Goal: Information Seeking & Learning: Learn about a topic

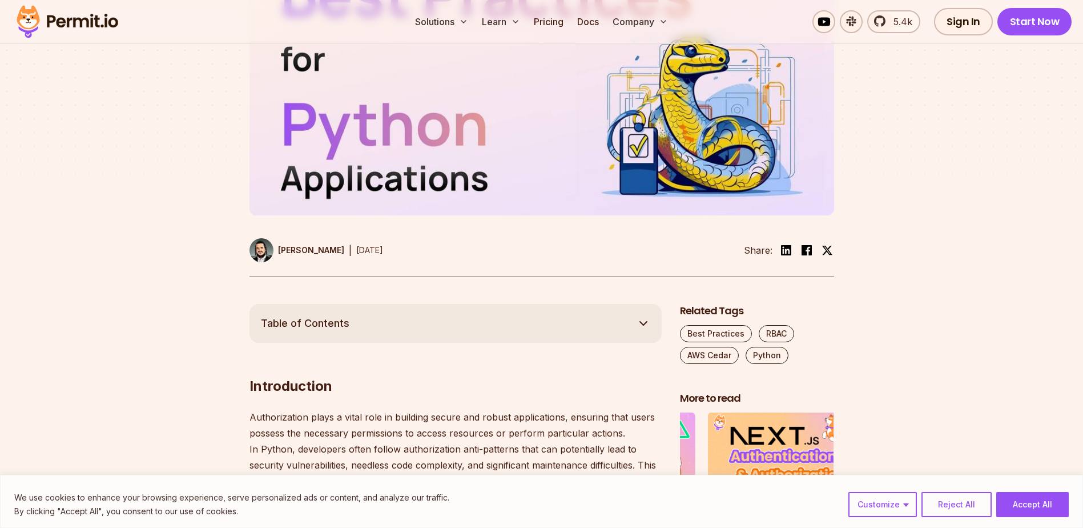
click at [963, 493] on button "Reject All" at bounding box center [957, 504] width 70 height 25
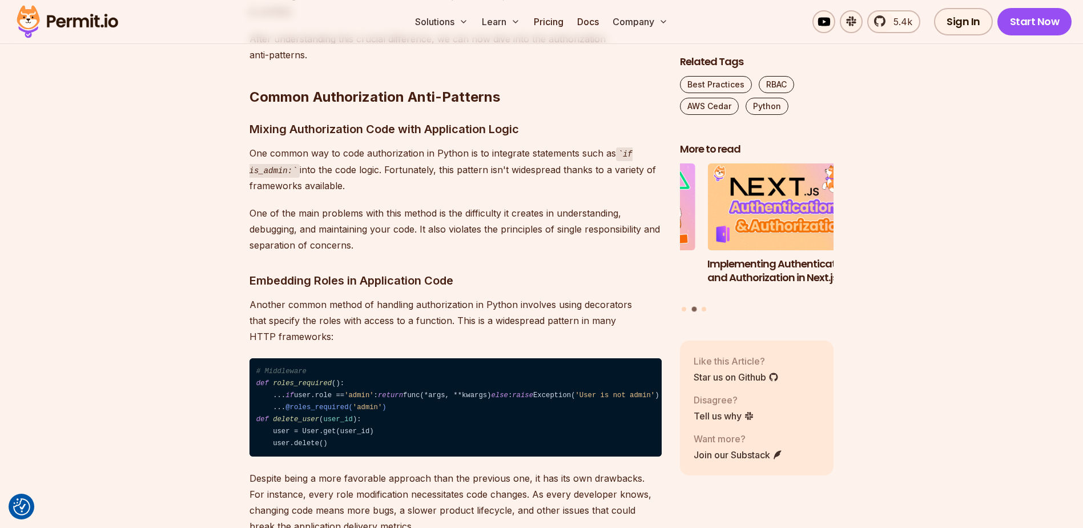
scroll to position [1028, 0]
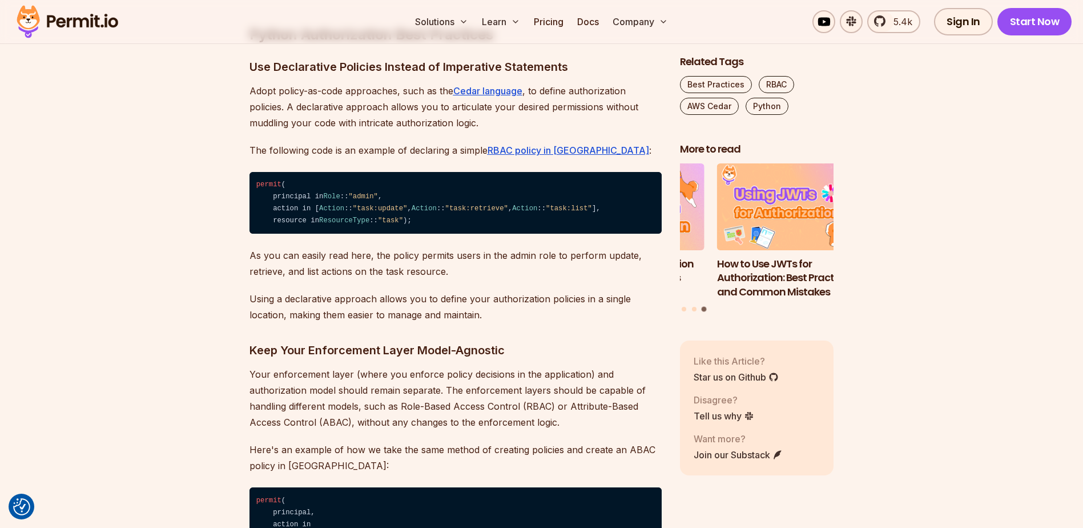
scroll to position [2398, 0]
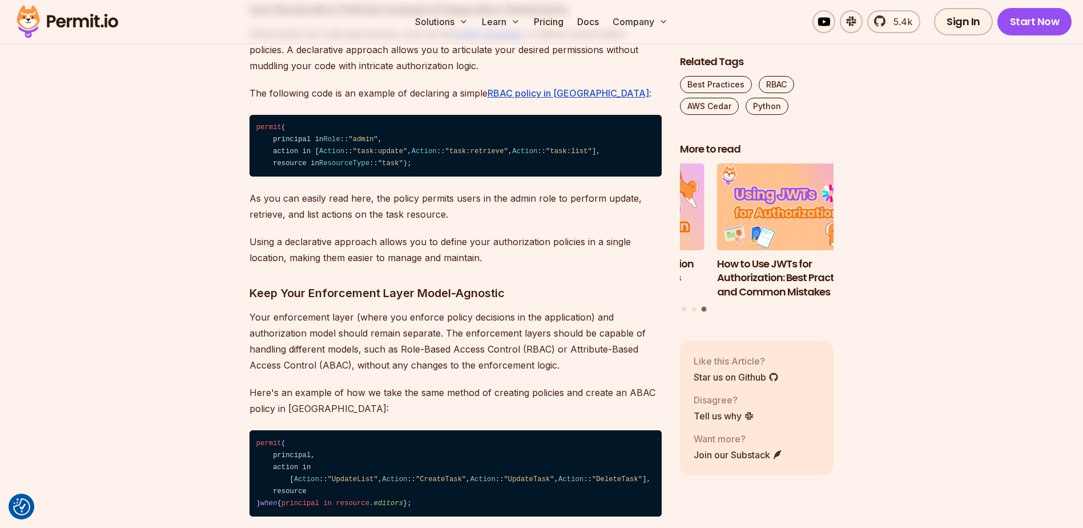
click at [184, 230] on section "Table of Contents Introduction Authorization plays a vital role in building sec…" at bounding box center [541, 223] width 1083 height 3951
click at [184, 227] on section "Table of Contents Introduction Authorization plays a vital role in building sec…" at bounding box center [541, 223] width 1083 height 3951
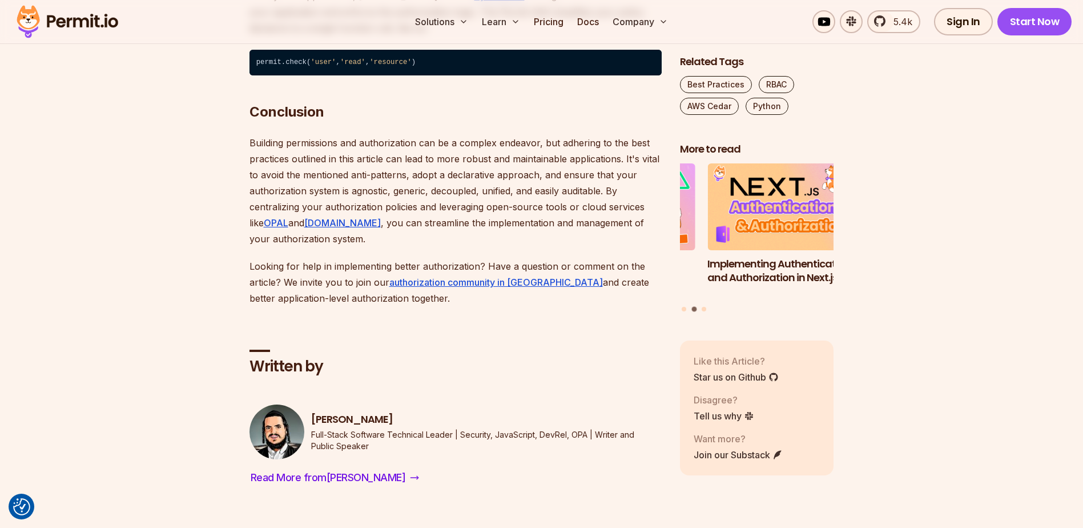
scroll to position [3997, 0]
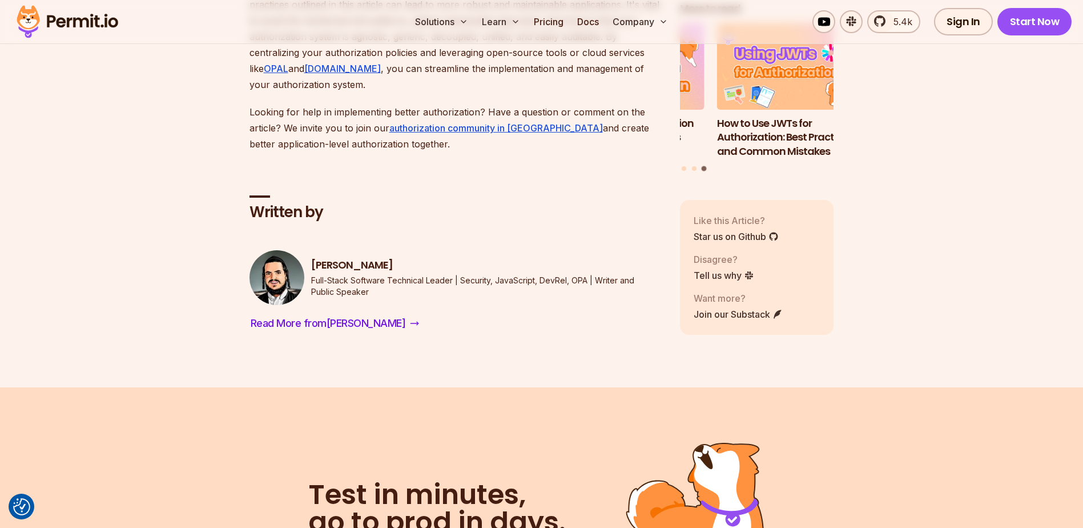
scroll to position [4339, 0]
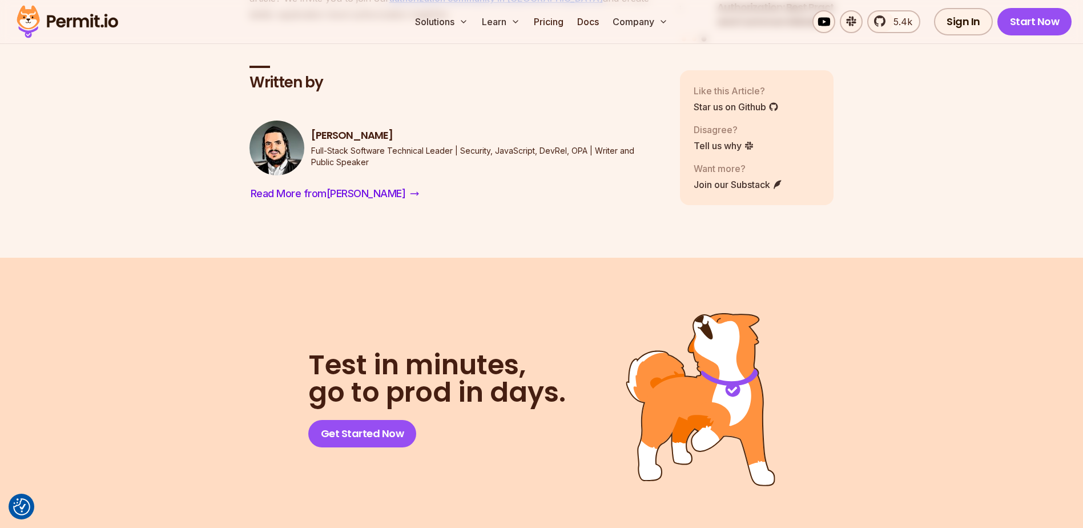
drag, startPoint x: 455, startPoint y: 244, endPoint x: 485, endPoint y: 218, distance: 39.6
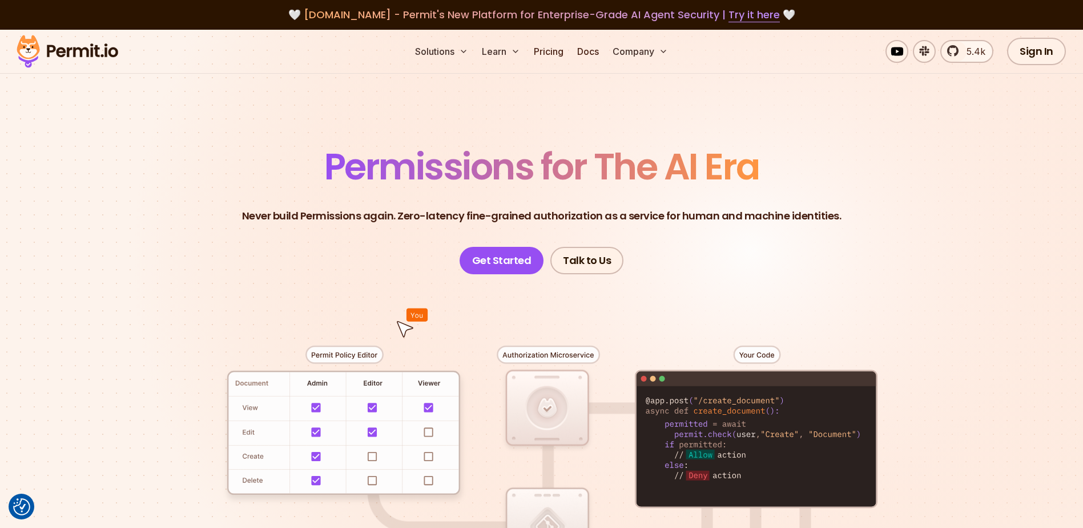
click at [196, 220] on header "Permissions for The AI Era Never build Permissions again. Zero-latency fine-gra…" at bounding box center [541, 211] width 799 height 126
click at [550, 46] on link "Pricing" at bounding box center [548, 51] width 39 height 23
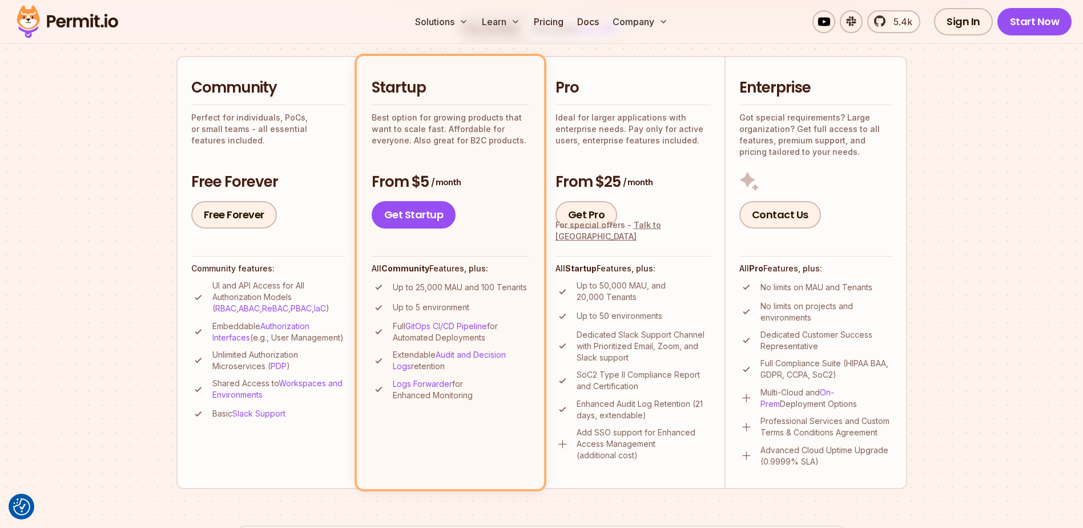
scroll to position [228, 0]
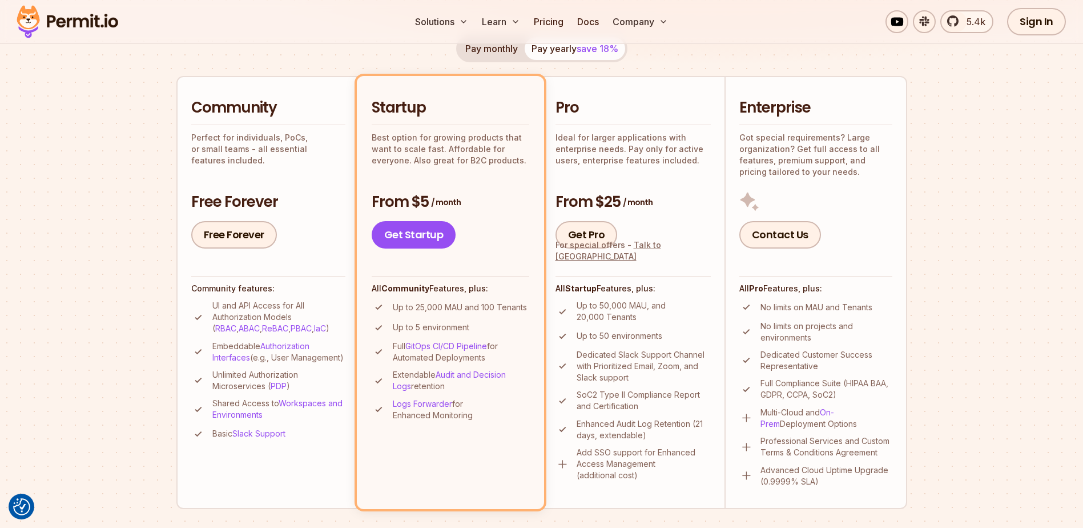
click at [140, 201] on section "Permit Pricing From Free to Predictable Scaling From a startup with 100 users t…" at bounding box center [541, 419] width 1083 height 1236
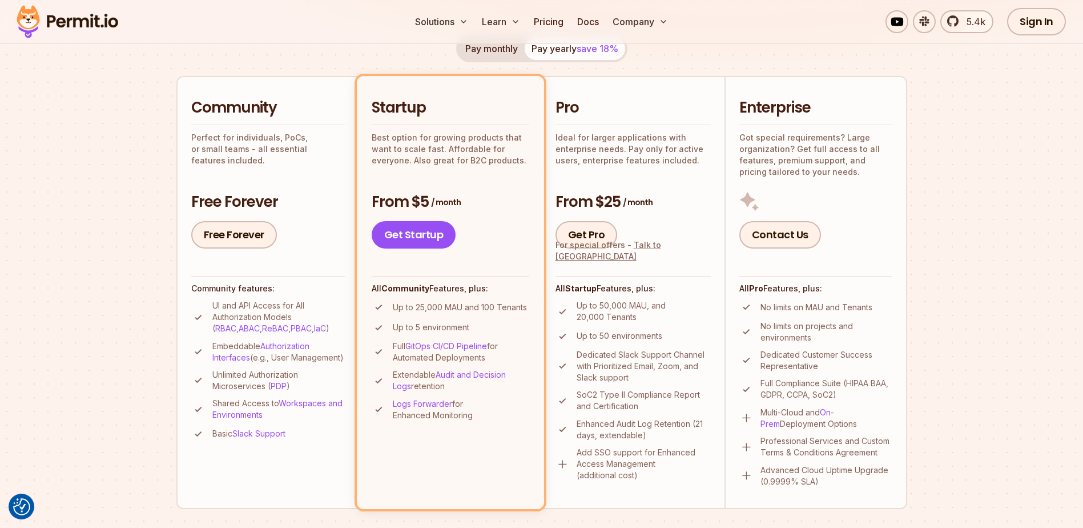
click at [140, 201] on section "Permit Pricing From Free to Predictable Scaling From a startup with 100 users t…" at bounding box center [541, 419] width 1083 height 1236
click at [136, 207] on section "Permit Pricing From Free to Predictable Scaling From a startup with 100 users t…" at bounding box center [541, 419] width 1083 height 1236
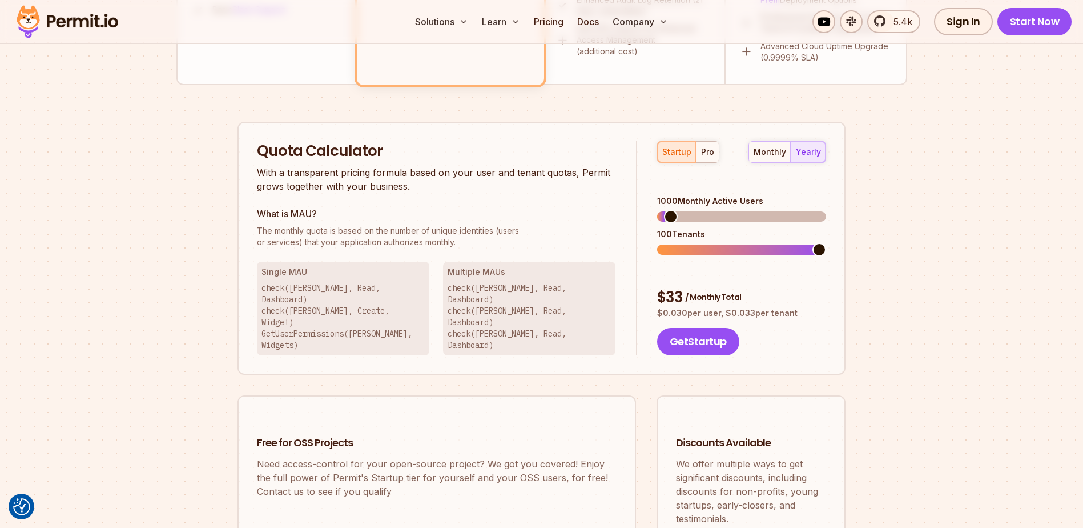
scroll to position [685, 0]
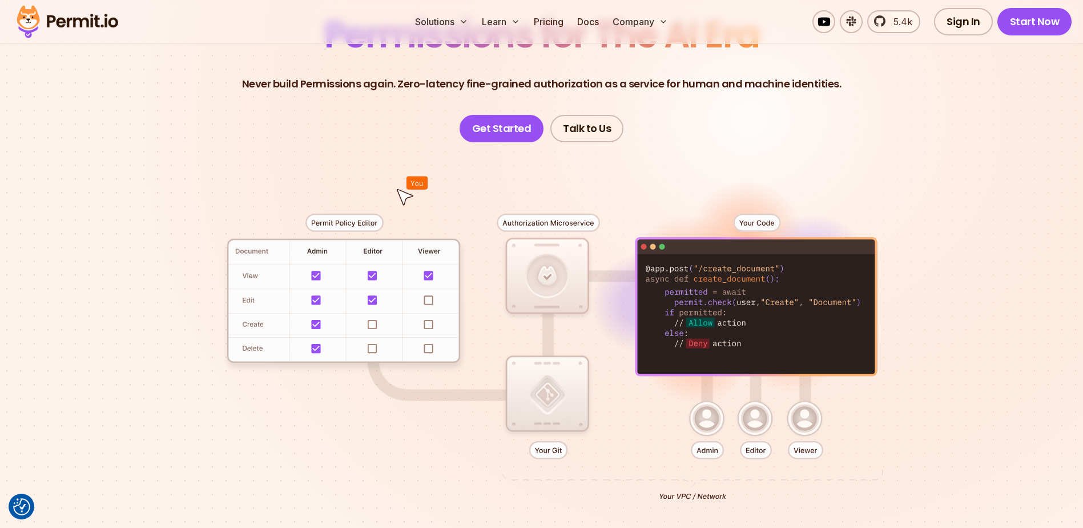
scroll to position [57, 0]
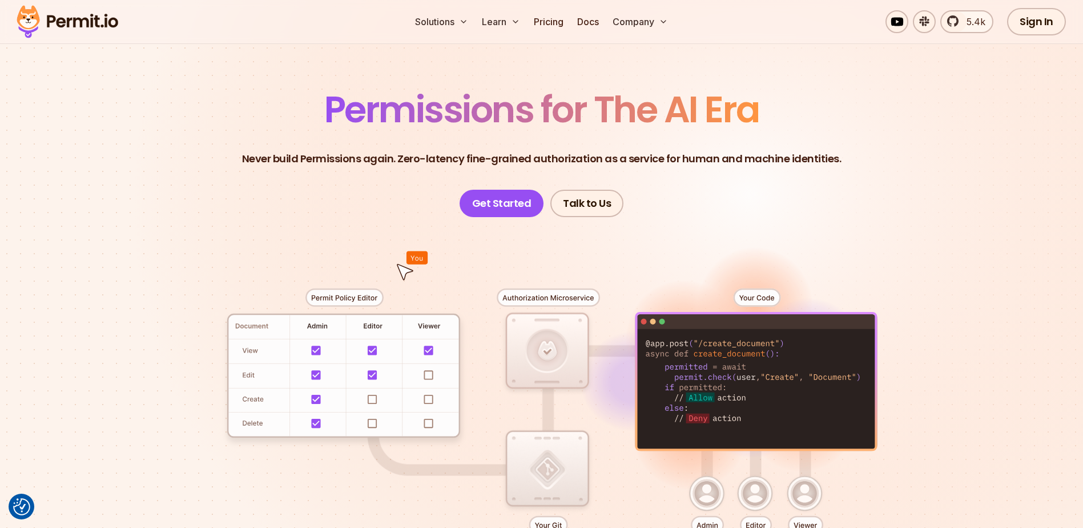
click at [174, 296] on div at bounding box center [541, 427] width 799 height 420
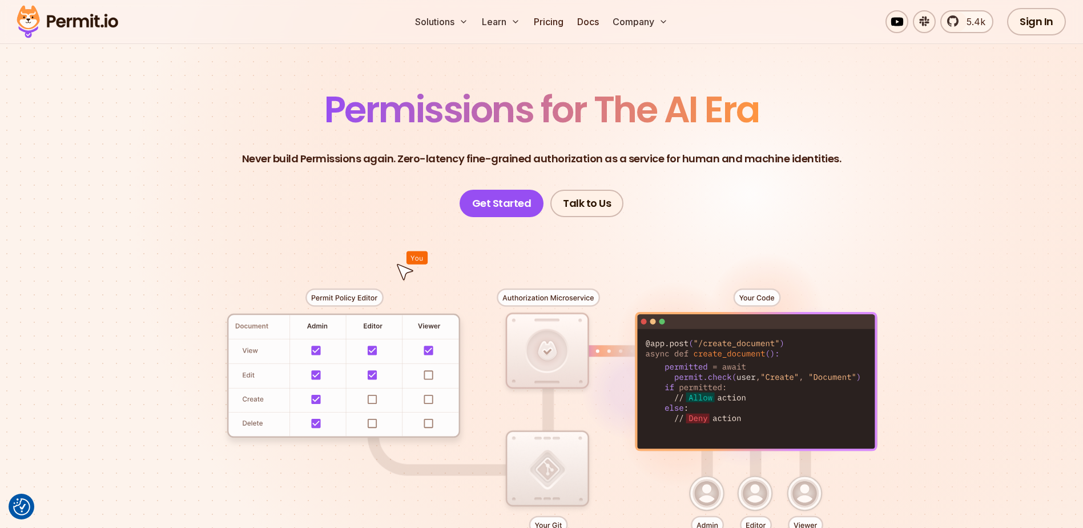
click at [174, 296] on div at bounding box center [541, 427] width 799 height 420
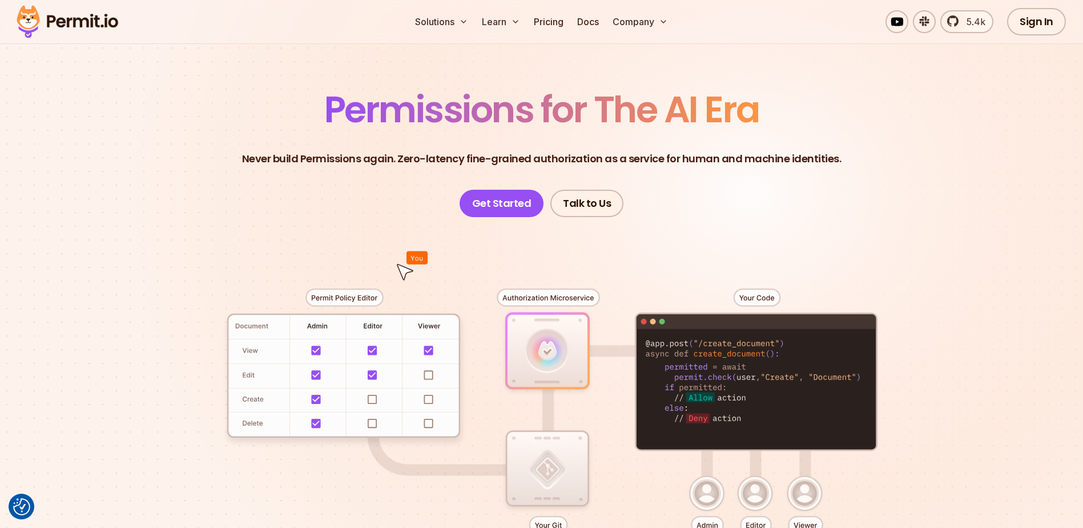
drag, startPoint x: 174, startPoint y: 296, endPoint x: 148, endPoint y: 300, distance: 25.4
click at [148, 300] on div at bounding box center [541, 427] width 799 height 420
click at [166, 307] on div at bounding box center [541, 427] width 799 height 420
click at [154, 315] on div at bounding box center [541, 427] width 799 height 420
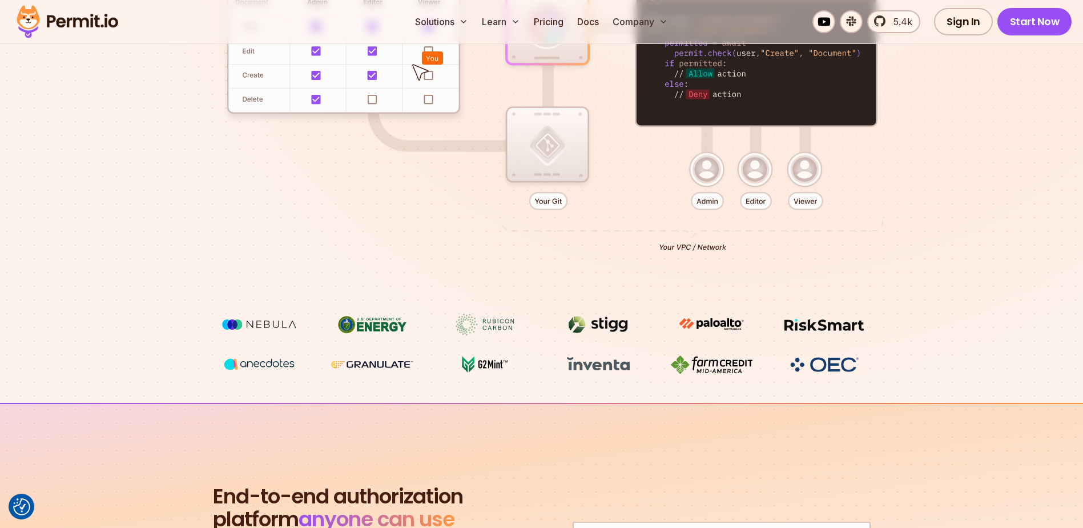
scroll to position [685, 0]
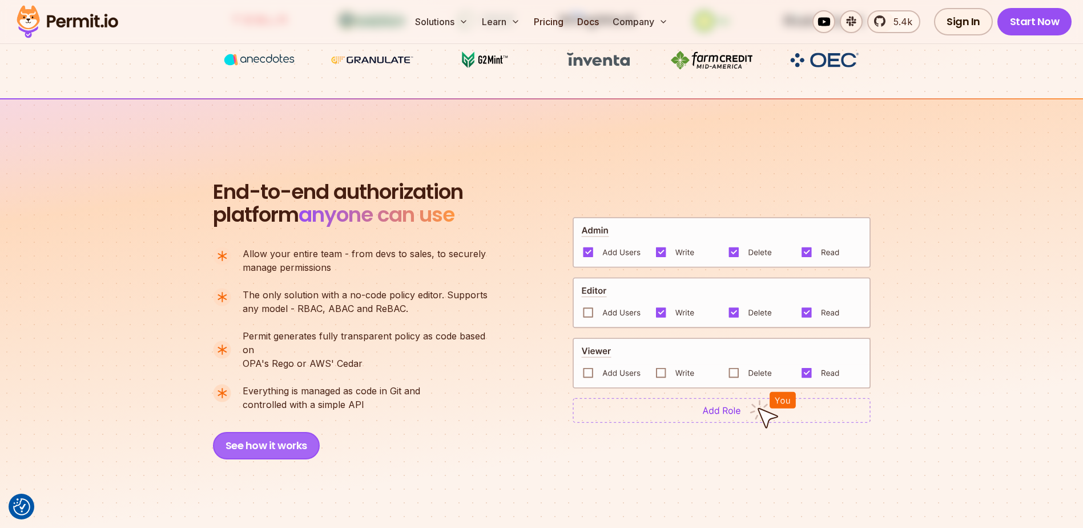
click at [275, 432] on button "See how it works" at bounding box center [266, 445] width 107 height 27
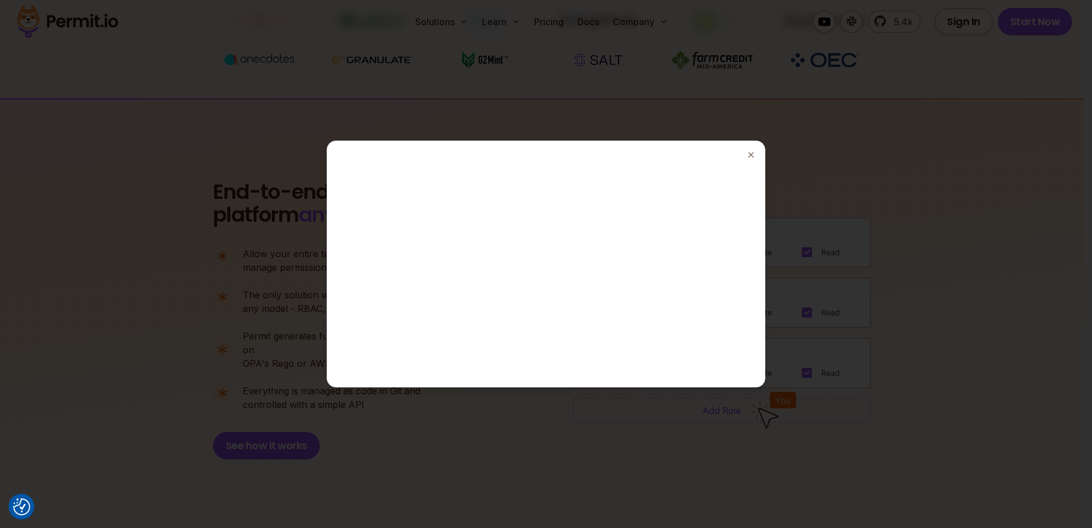
click at [679, 189] on div at bounding box center [546, 264] width 428 height 236
click at [750, 158] on icon "button" at bounding box center [750, 154] width 9 height 9
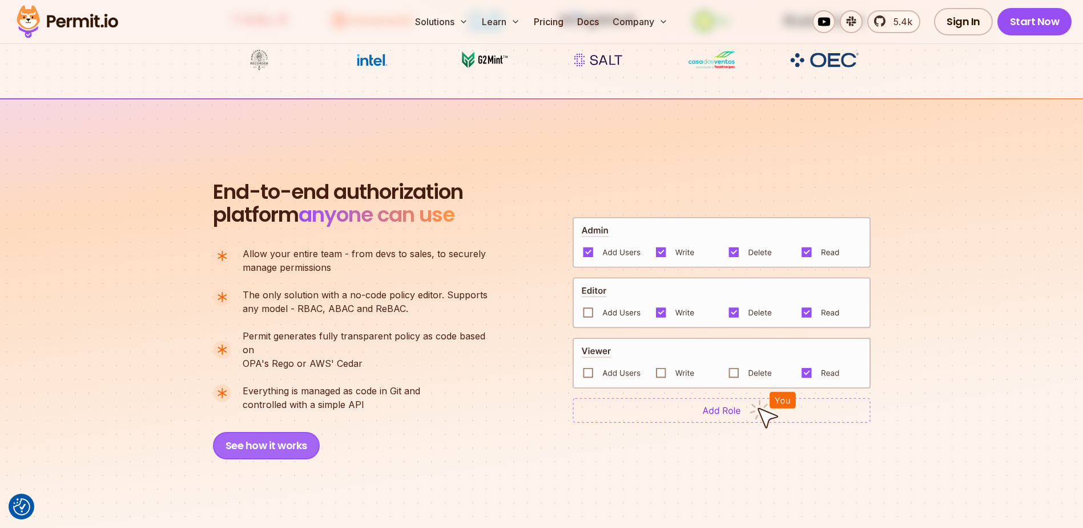
click at [265, 432] on button "See how it works" at bounding box center [266, 445] width 107 height 27
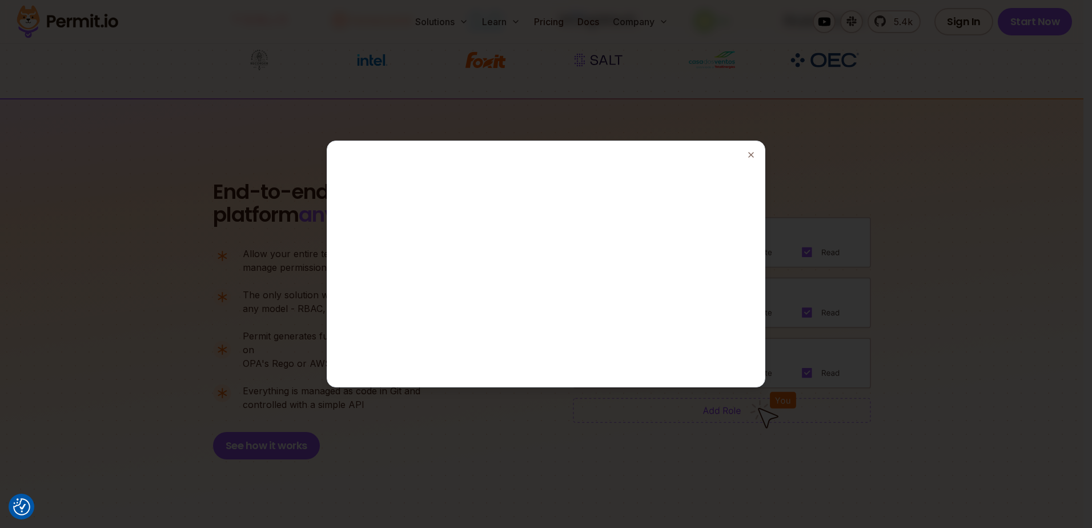
click at [446, 255] on div at bounding box center [546, 264] width 428 height 236
click at [470, 93] on div at bounding box center [546, 264] width 1092 height 528
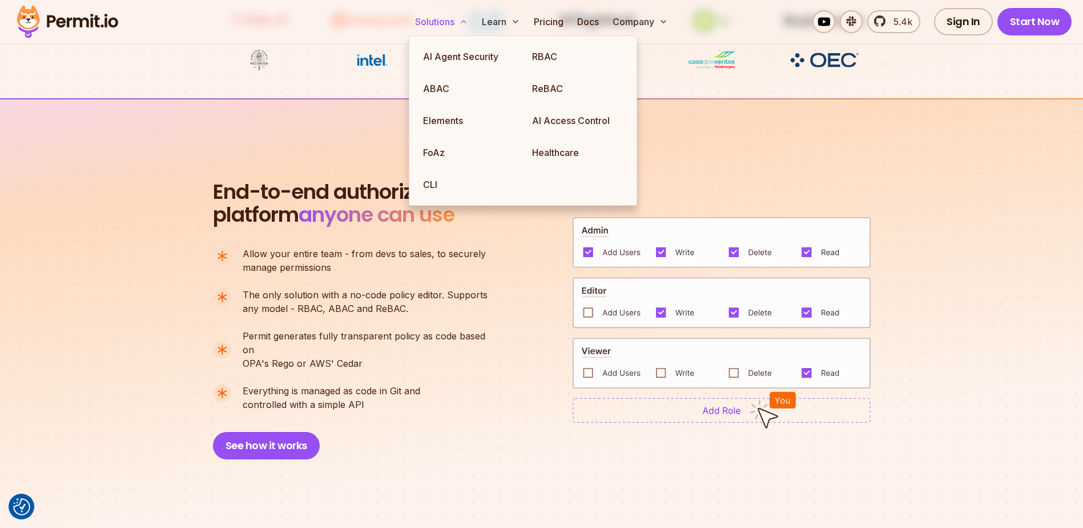
click at [437, 28] on button "Solutions" at bounding box center [442, 21] width 62 height 23
click at [545, 60] on link "RBAC" at bounding box center [577, 57] width 109 height 32
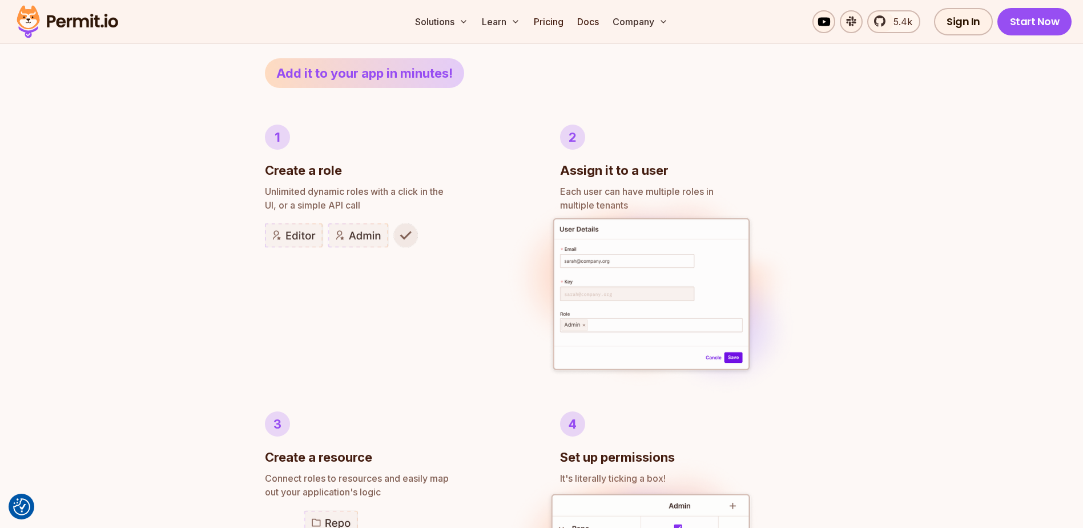
scroll to position [628, 0]
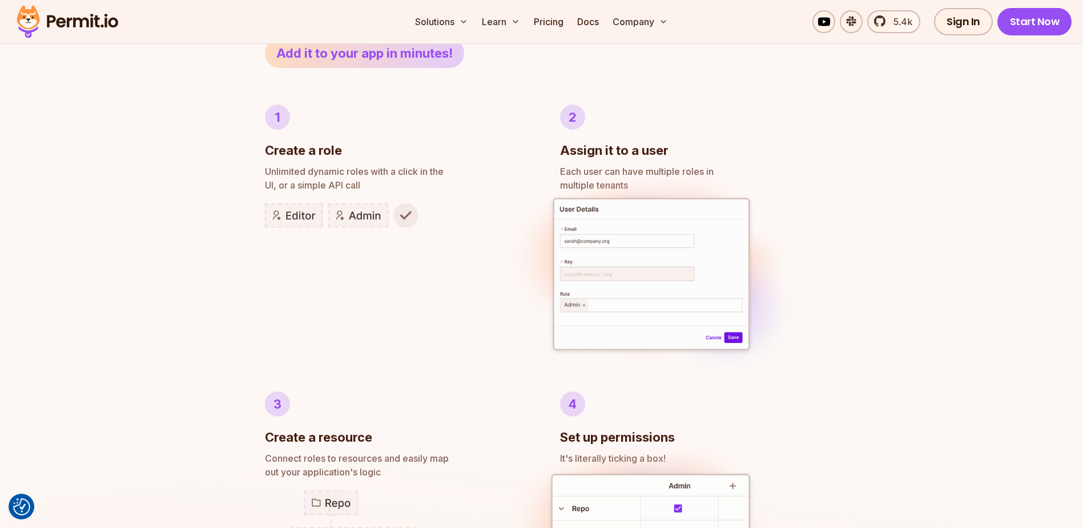
click at [235, 257] on div "Author RBAC POLICIES with EASE Role Based Access Control Effortless implementat…" at bounding box center [541, 387] width 1083 height 1101
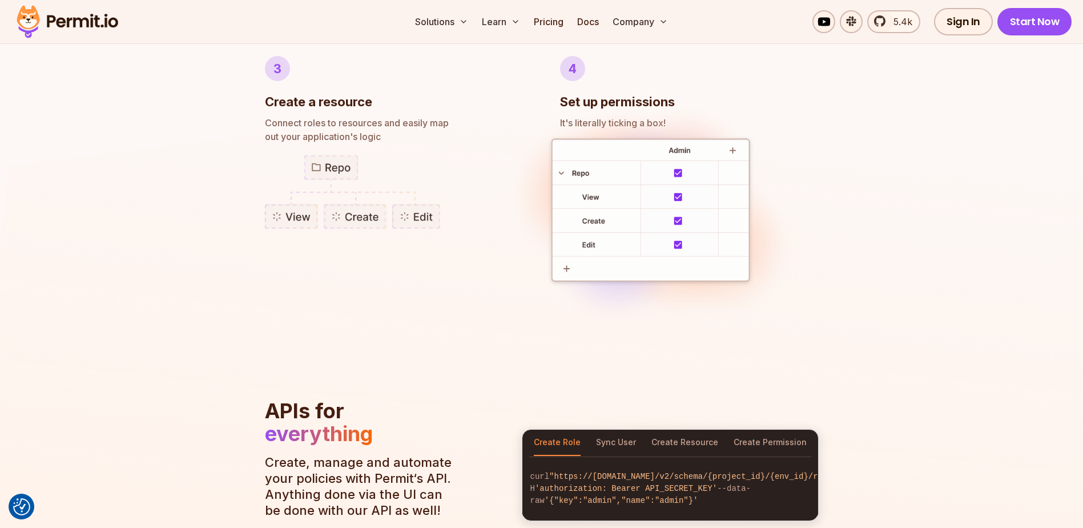
scroll to position [914, 0]
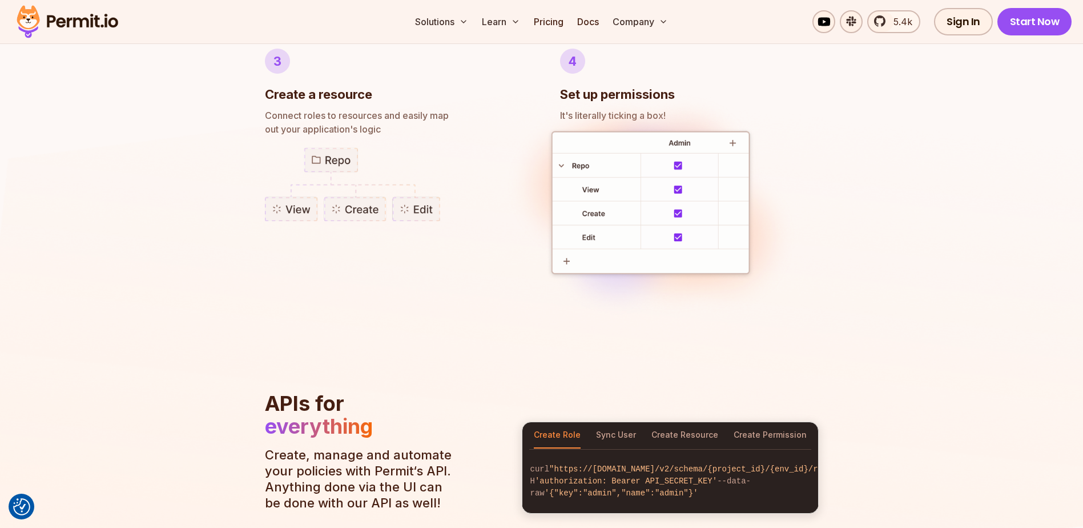
click at [206, 268] on img at bounding box center [541, 339] width 1083 height 659
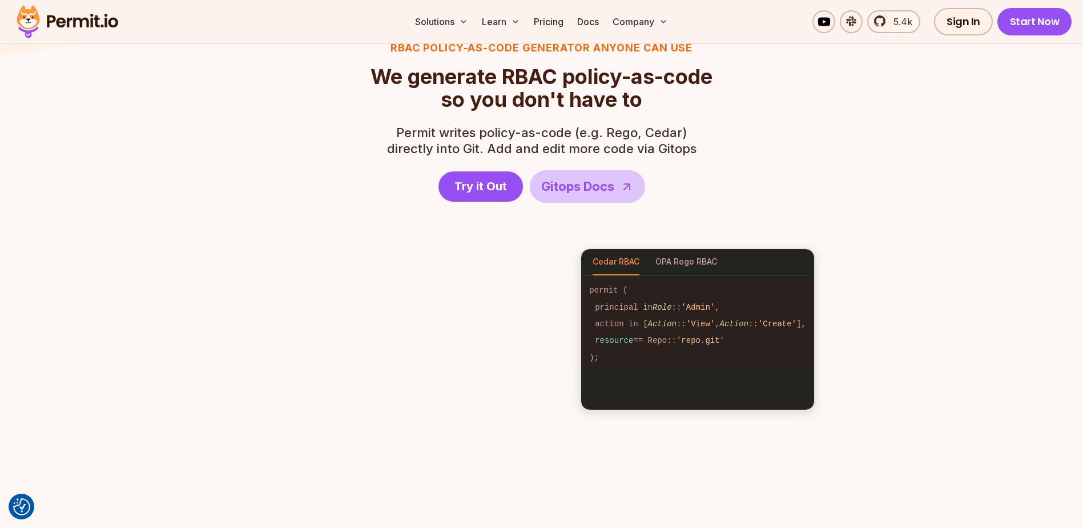
scroll to position [1599, 0]
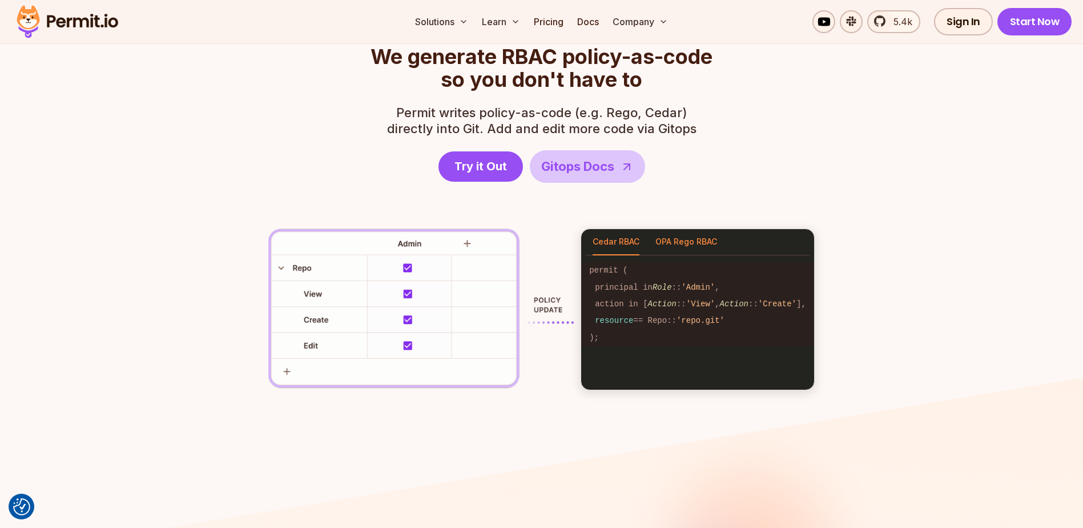
click at [693, 244] on button "OPA Rego RBAC" at bounding box center [686, 242] width 62 height 26
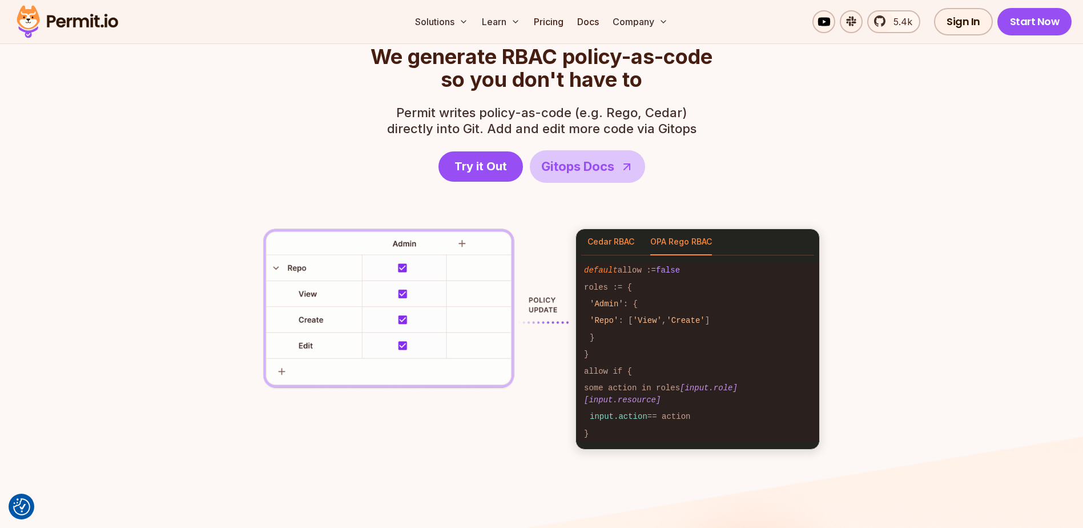
click at [621, 242] on button "Cedar RBAC" at bounding box center [611, 242] width 47 height 26
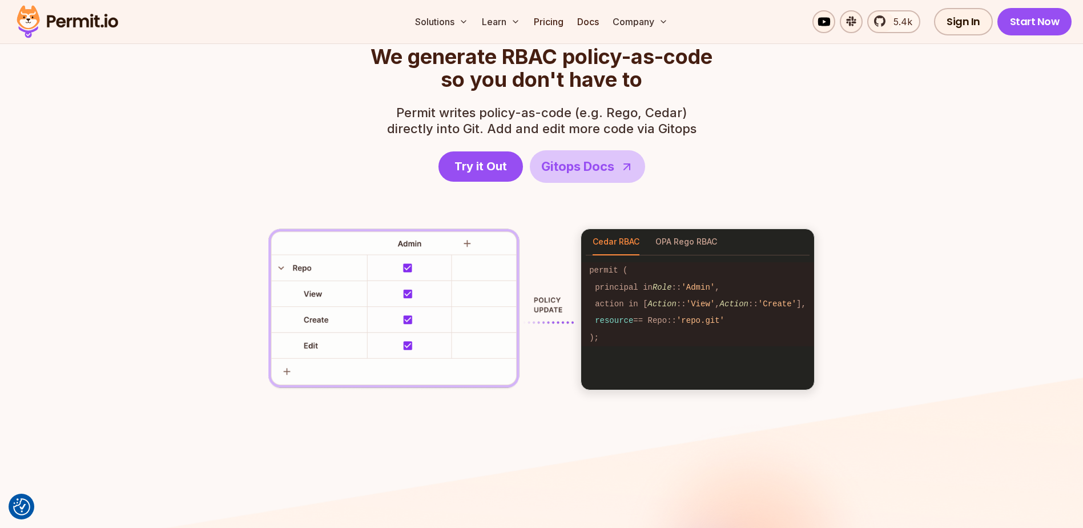
click at [235, 247] on div "RBAC Policy-as-code generator anyone can use We generate RBAC policy-as-code so…" at bounding box center [542, 205] width 658 height 370
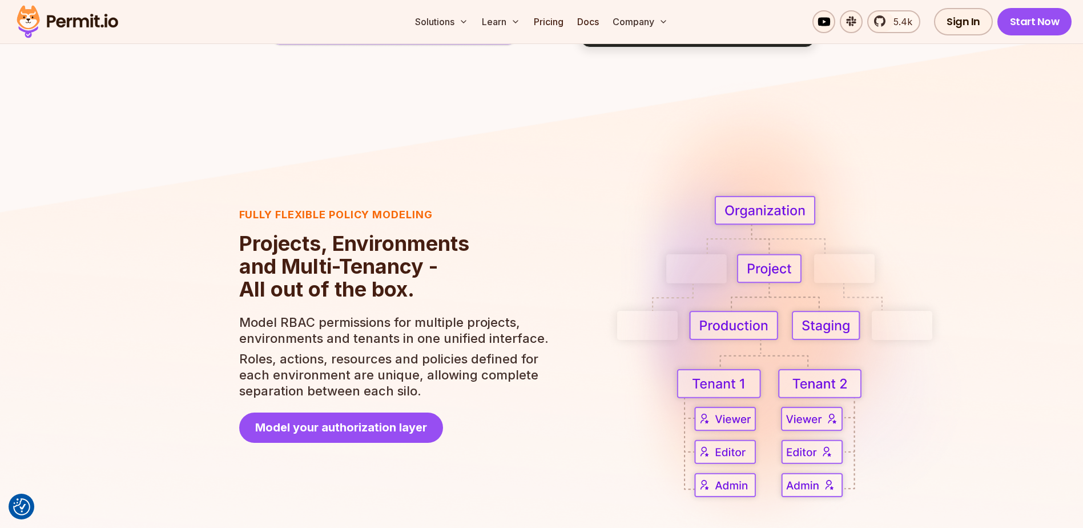
scroll to position [2056, 0]
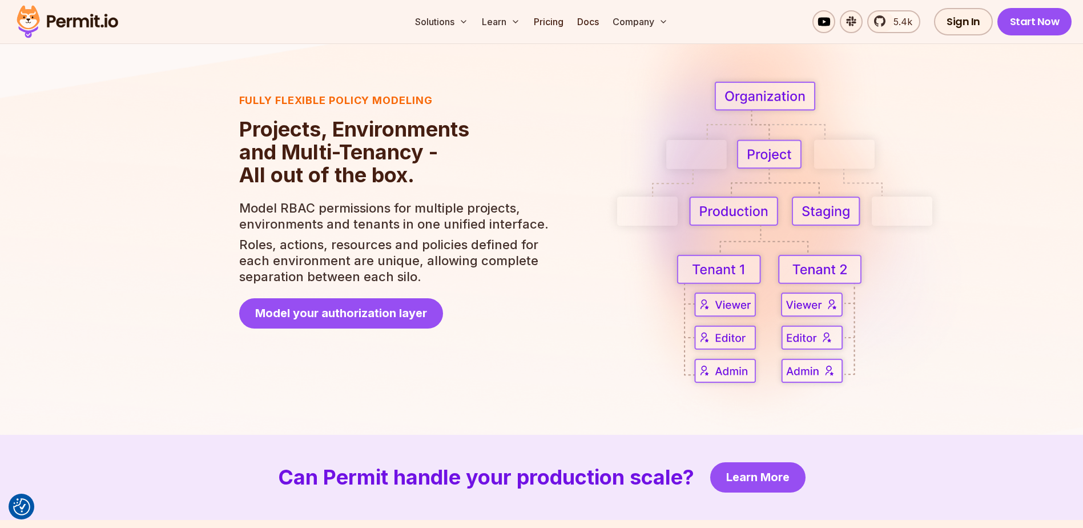
click at [215, 250] on img at bounding box center [541, 264] width 1083 height 703
click at [215, 246] on img at bounding box center [541, 264] width 1083 height 703
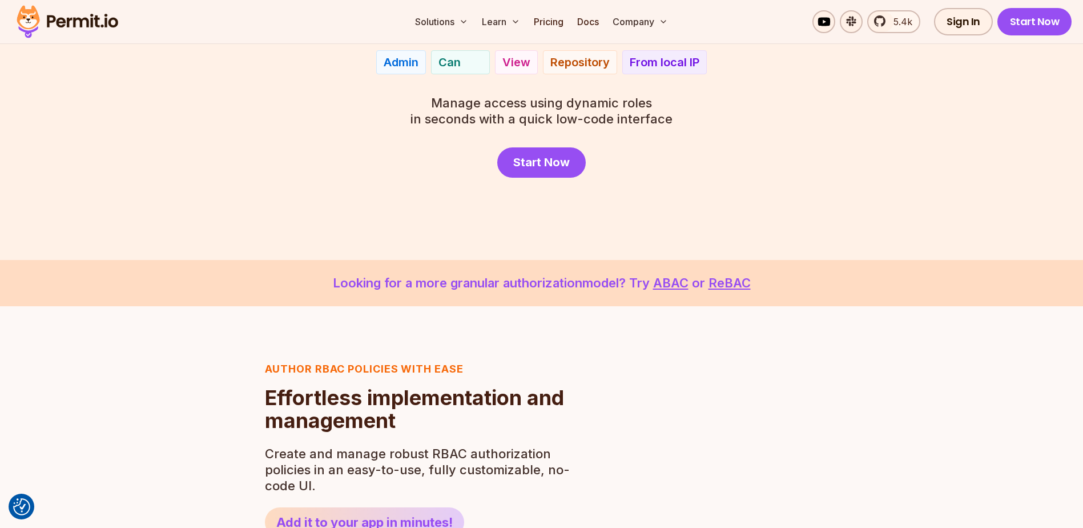
scroll to position [0, 0]
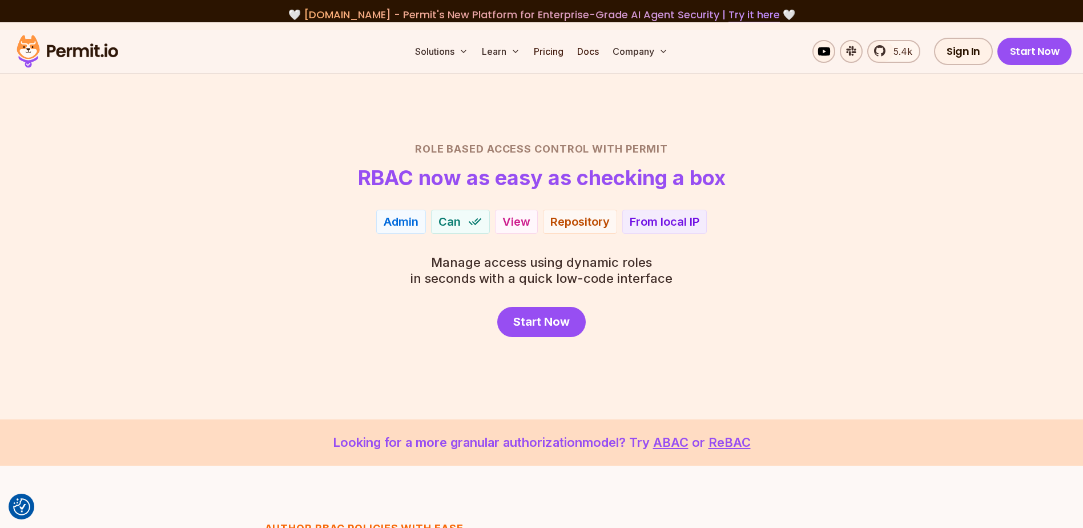
drag, startPoint x: 215, startPoint y: 406, endPoint x: 203, endPoint y: 151, distance: 255.5
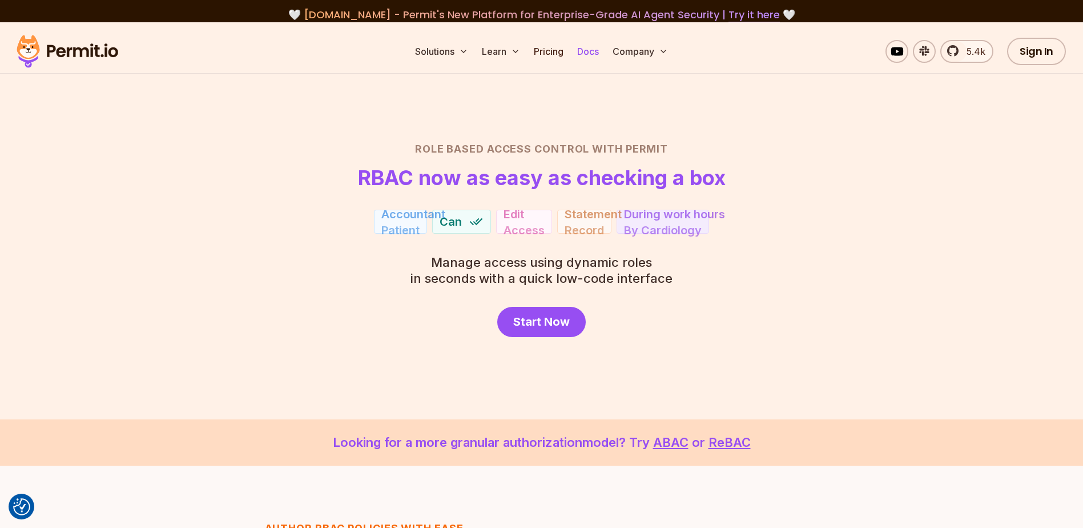
click at [593, 49] on link "Docs" at bounding box center [588, 51] width 31 height 23
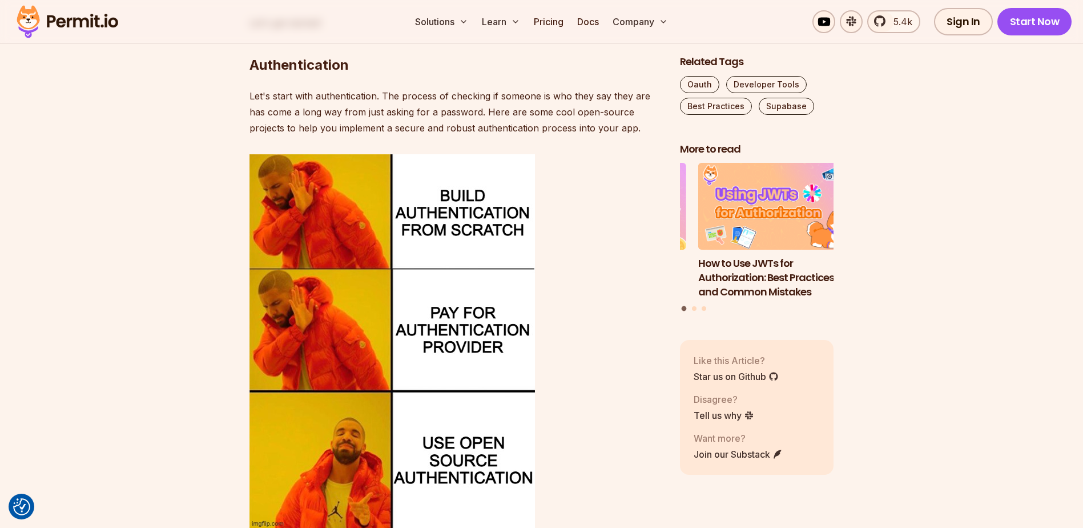
scroll to position [914, 0]
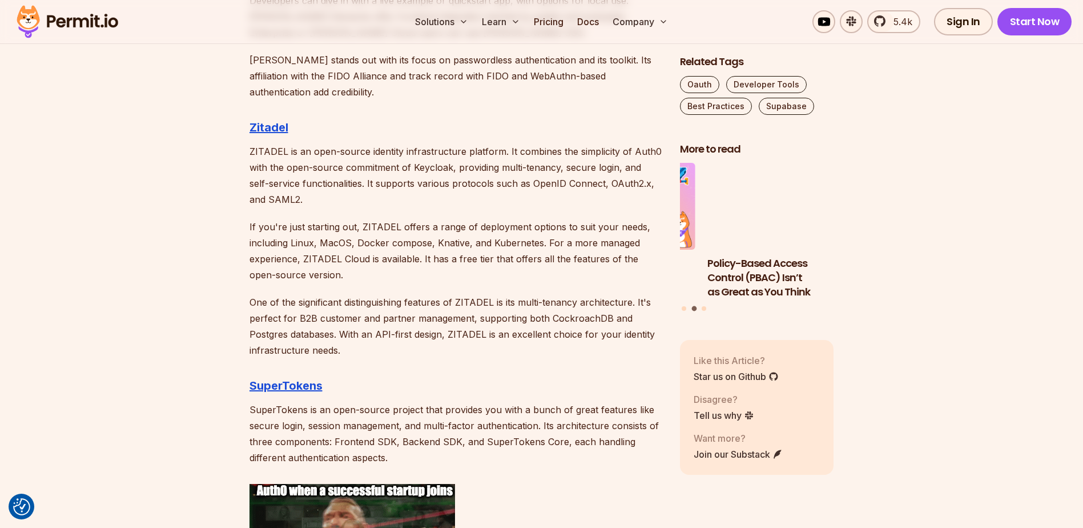
scroll to position [1827, 0]
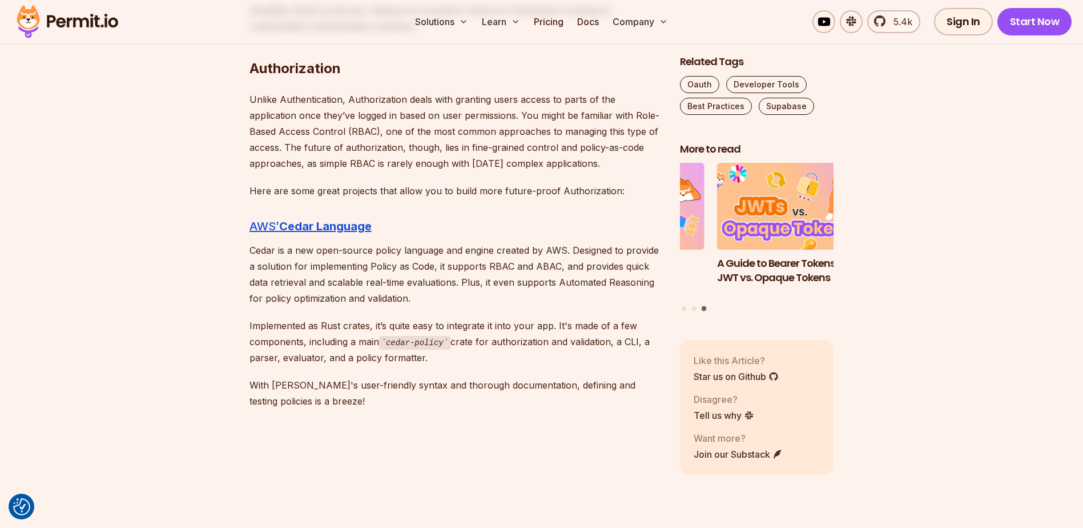
scroll to position [2455, 0]
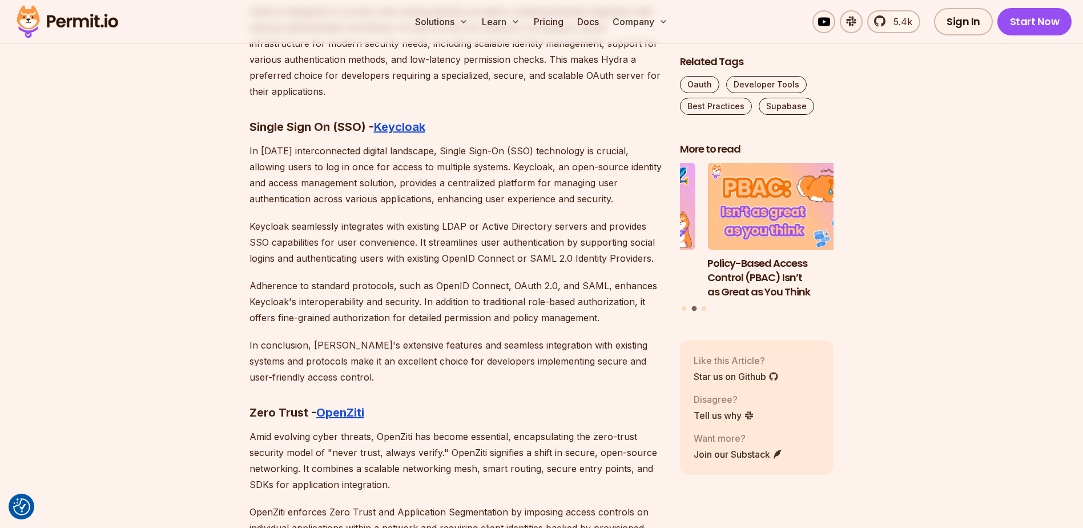
scroll to position [6281, 0]
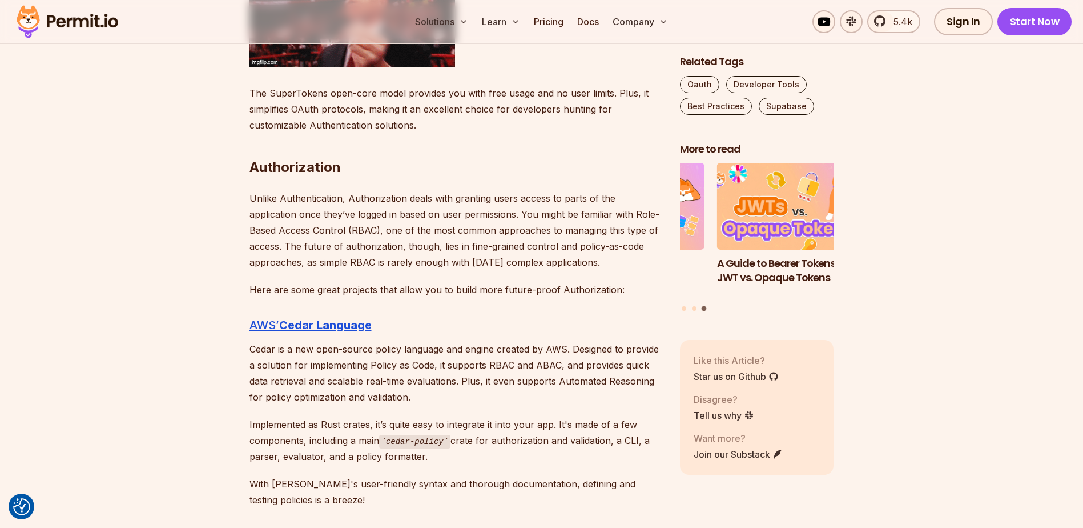
scroll to position [2341, 0]
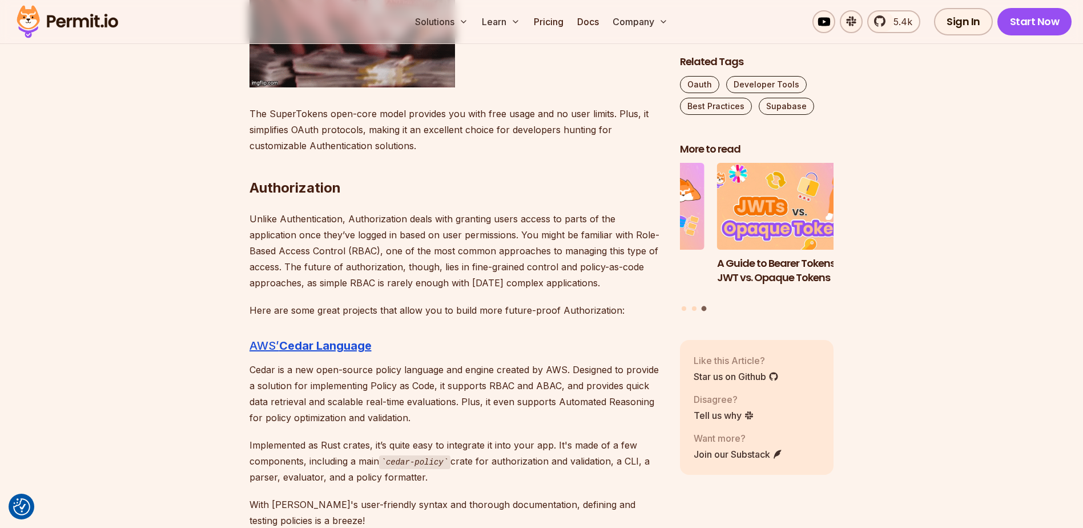
click at [250, 216] on p "Unlike Authentication, Authorization deals with granting users access to parts …" at bounding box center [456, 251] width 412 height 80
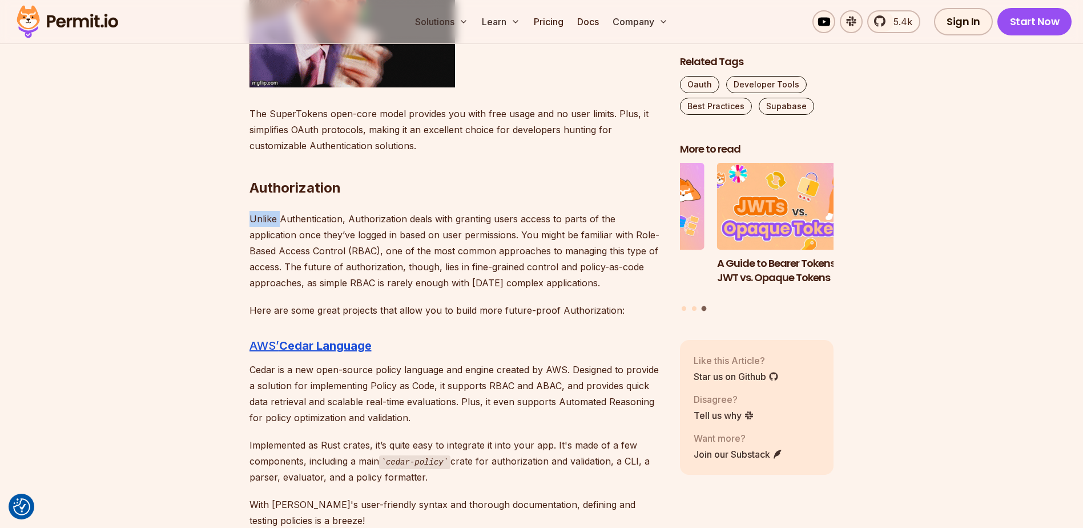
click at [250, 216] on p "Unlike Authentication, Authorization deals with granting users access to parts …" at bounding box center [456, 251] width 412 height 80
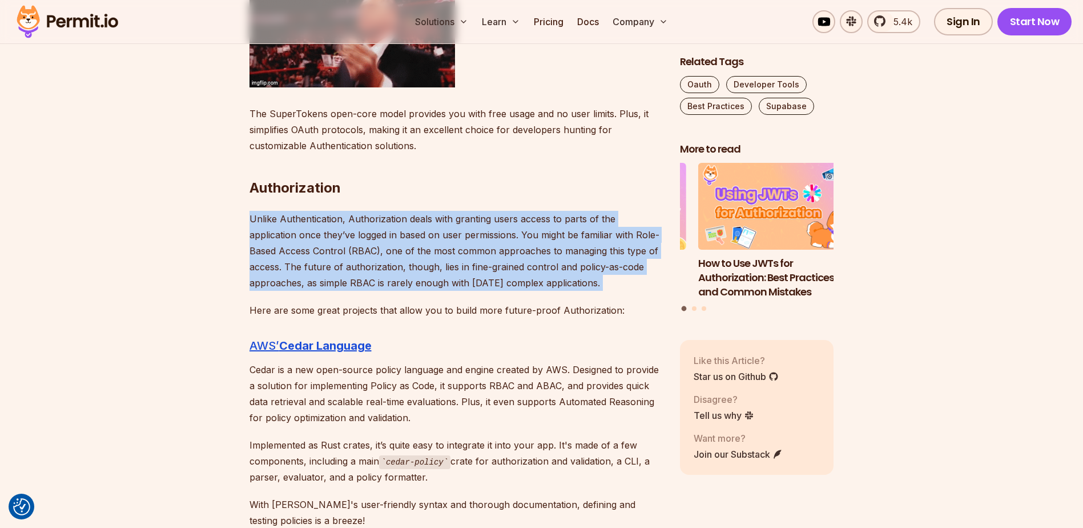
click at [250, 216] on p "Unlike Authentication, Authorization deals with granting users access to parts …" at bounding box center [456, 251] width 412 height 80
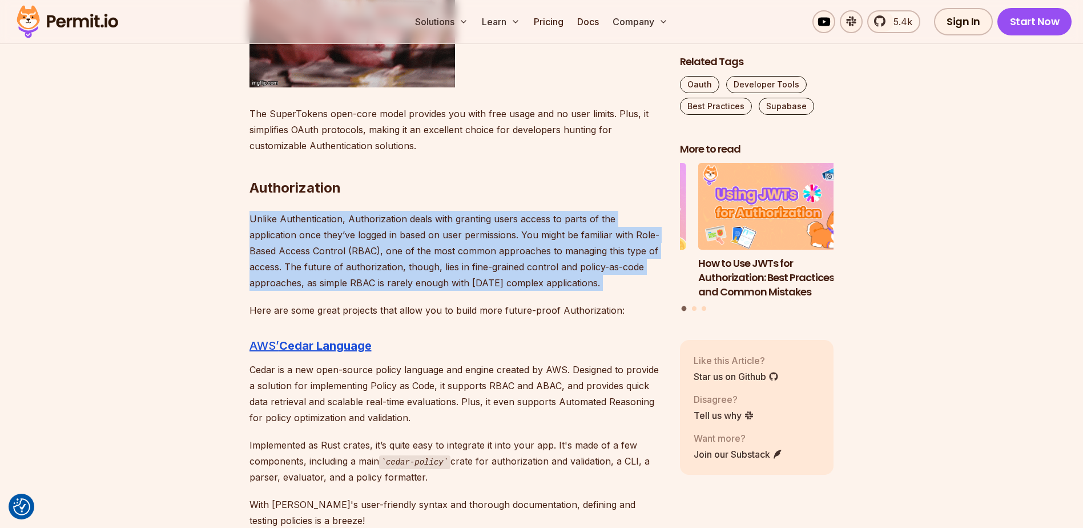
click at [250, 216] on p "Unlike Authentication, Authorization deals with granting users access to parts …" at bounding box center [456, 251] width 412 height 80
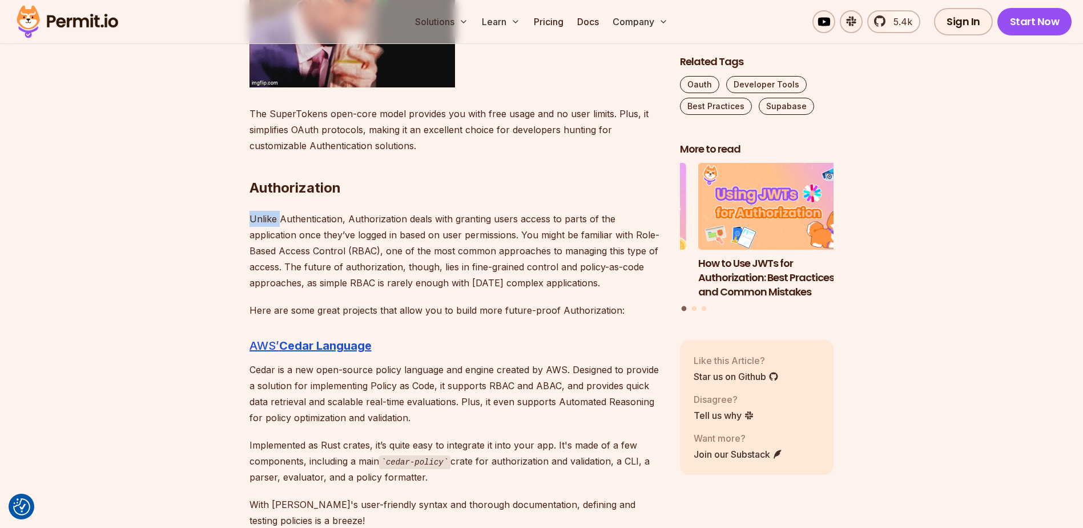
click at [250, 216] on p "Unlike Authentication, Authorization deals with granting users access to parts …" at bounding box center [456, 251] width 412 height 80
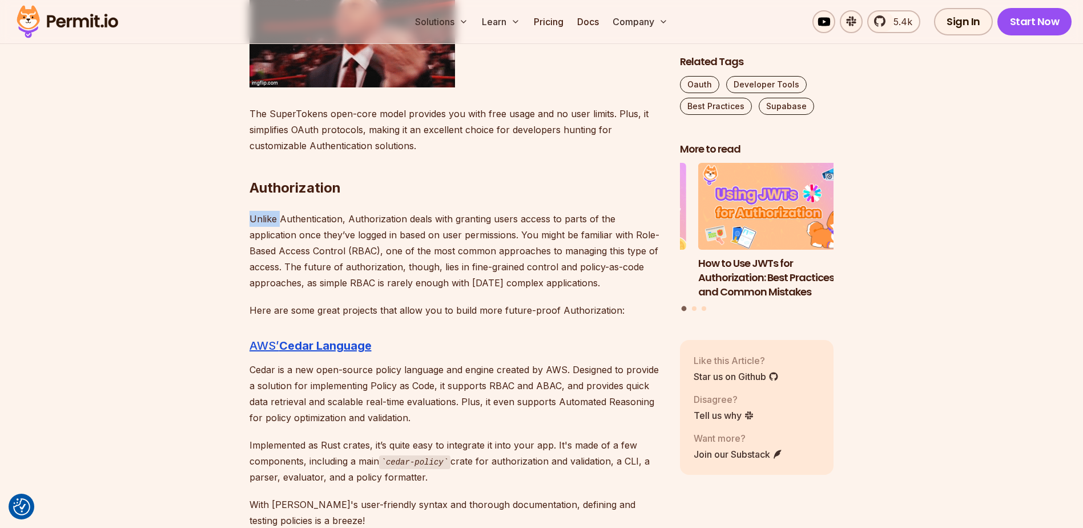
click at [250, 216] on p "Unlike Authentication, Authorization deals with granting users access to parts …" at bounding box center [456, 251] width 412 height 80
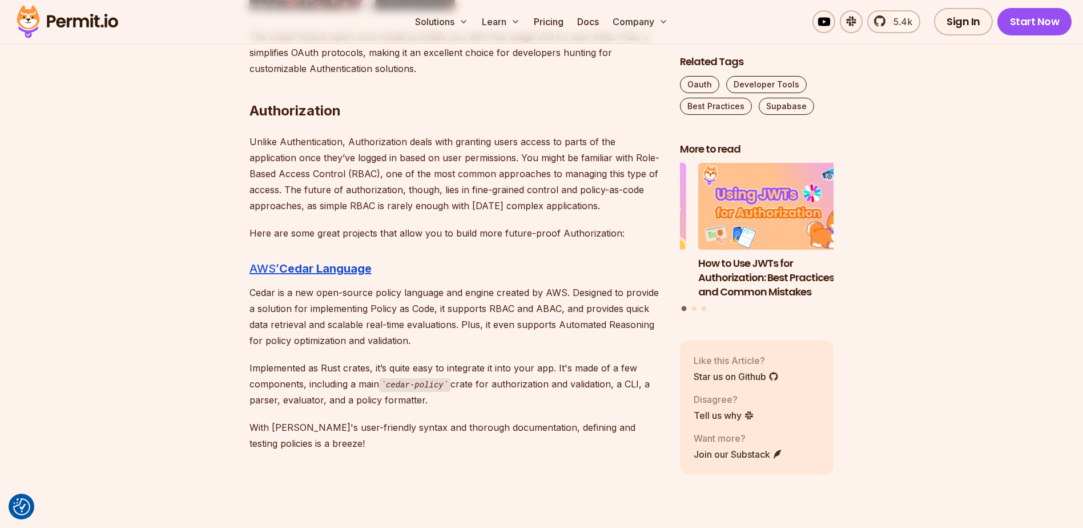
scroll to position [2398, 0]
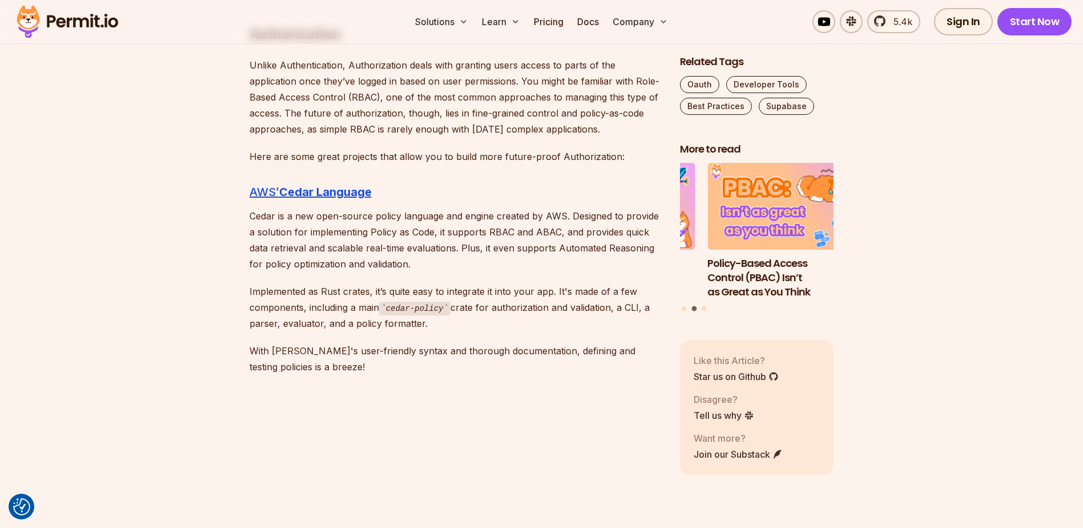
scroll to position [2512, 0]
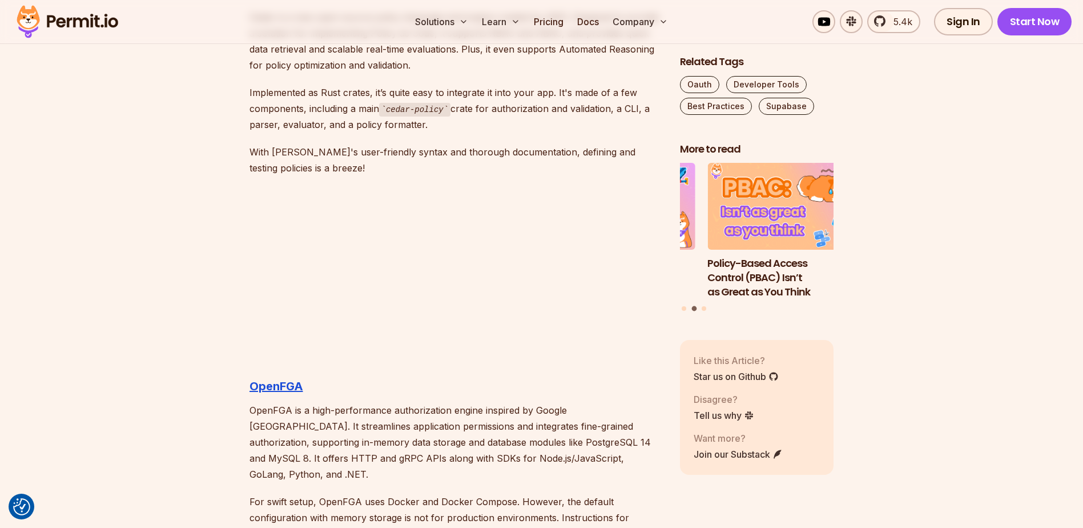
scroll to position [2741, 0]
